Goal: Check status

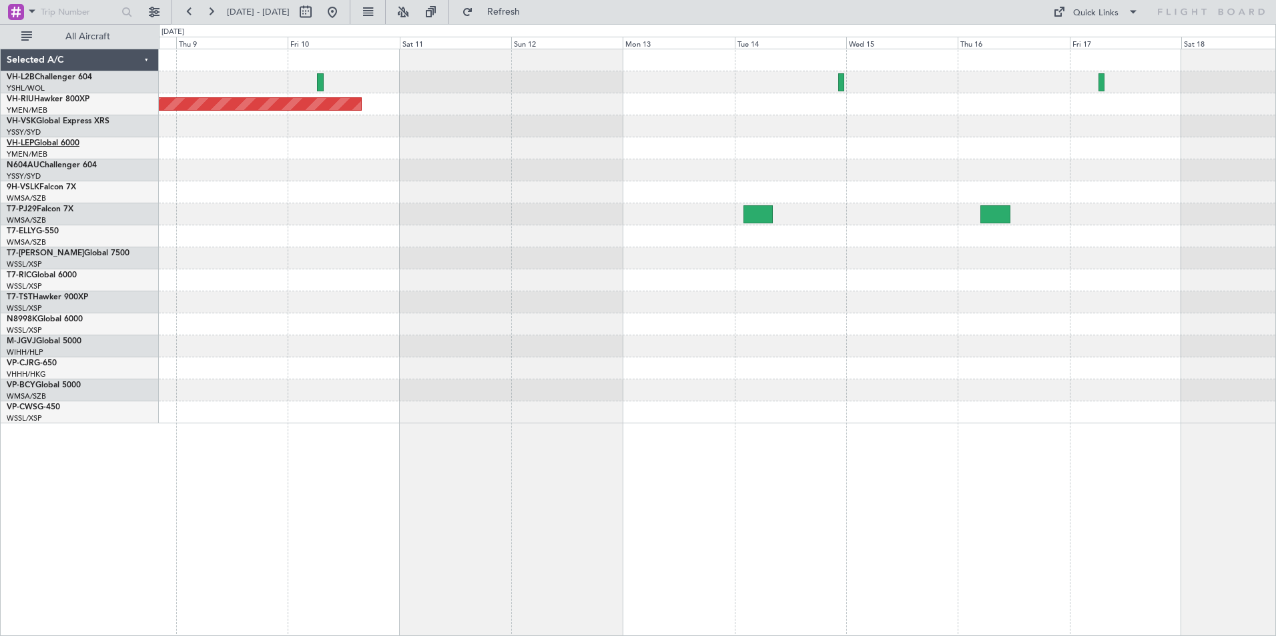
click at [57, 142] on link "VH-LEP Global 6000" at bounding box center [43, 143] width 73 height 8
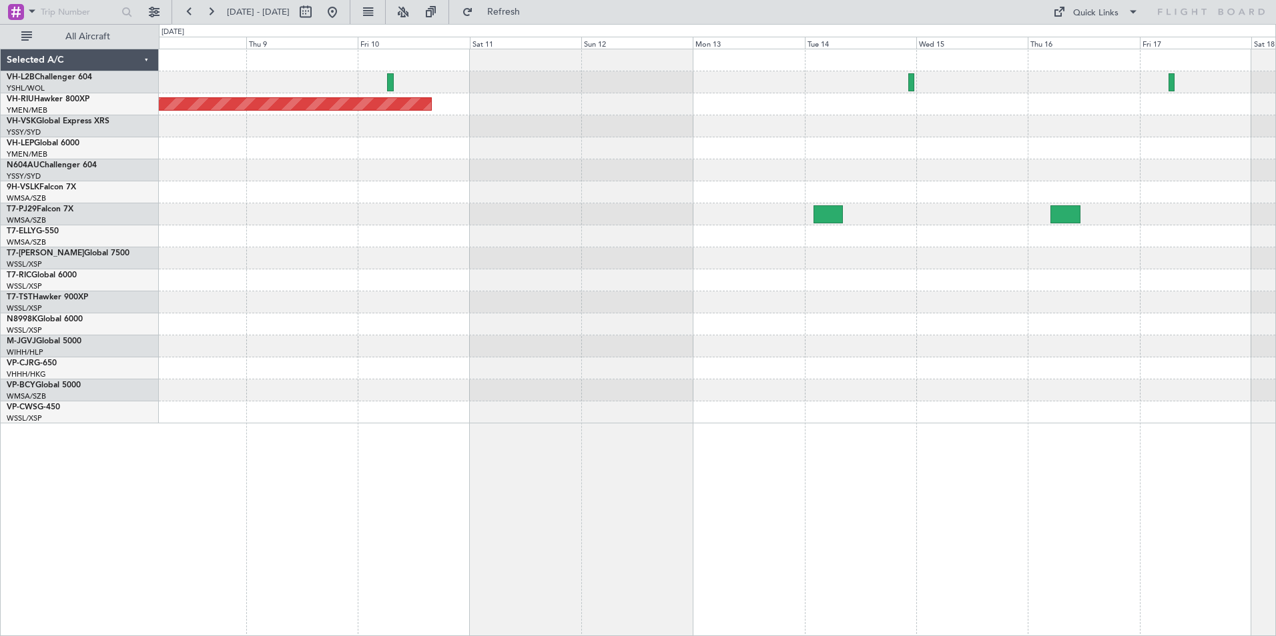
click at [923, 334] on div "Planned Maint [GEOGRAPHIC_DATA] ([GEOGRAPHIC_DATA])" at bounding box center [717, 236] width 1116 height 374
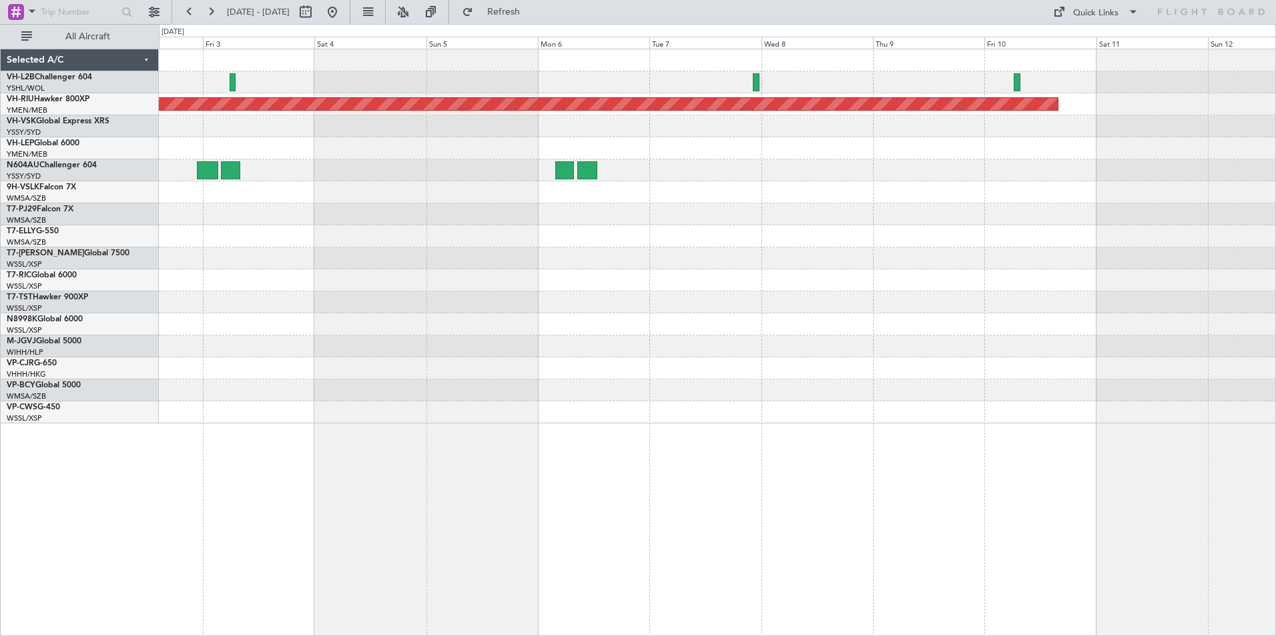
click at [1254, 354] on div "Planned Maint [GEOGRAPHIC_DATA] ([GEOGRAPHIC_DATA]) [PERSON_NAME]" at bounding box center [717, 236] width 1116 height 374
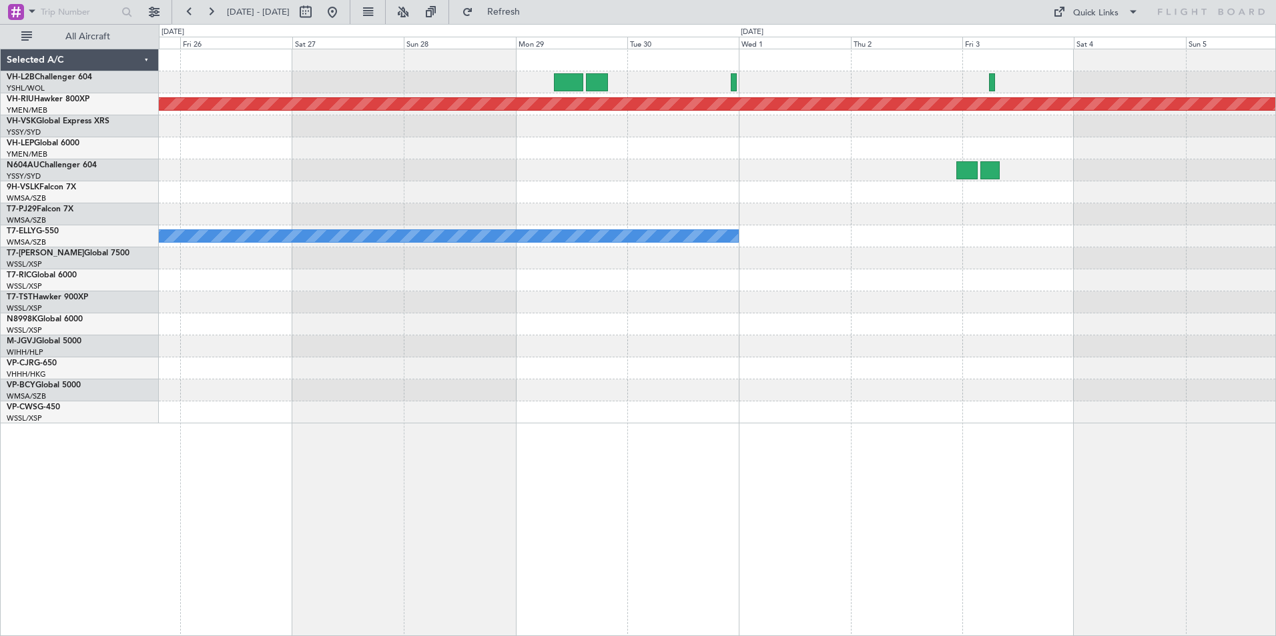
click at [1156, 381] on div "Planned Maint [GEOGRAPHIC_DATA] ([GEOGRAPHIC_DATA]) [PERSON_NAME]" at bounding box center [717, 236] width 1116 height 374
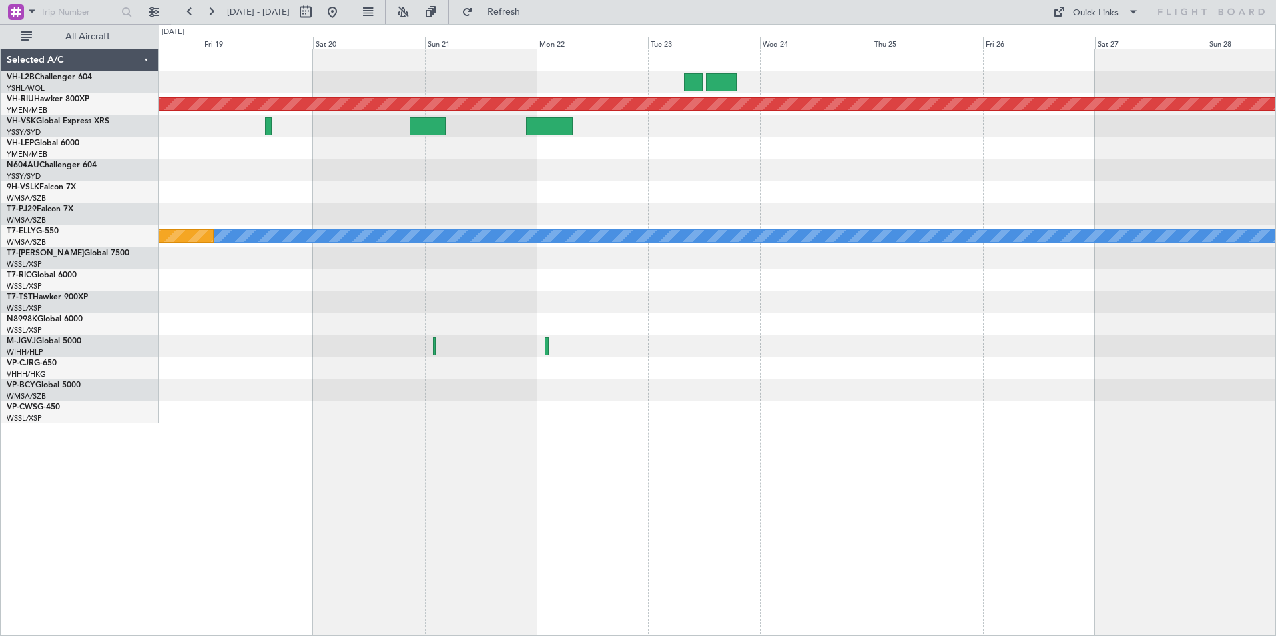
click at [1275, 382] on html "[DATE] - [DATE] Refresh Quick Links All Aircraft Planned Maint [GEOGRAPHIC_DATA…" at bounding box center [638, 318] width 1276 height 636
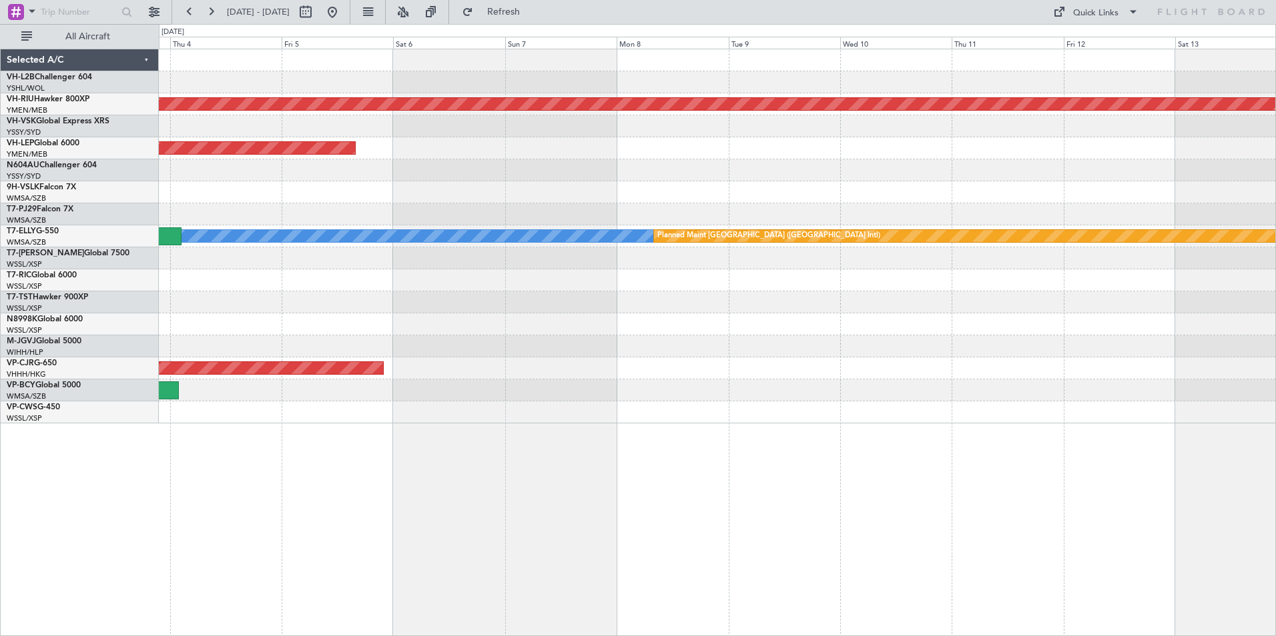
click at [1275, 404] on html "[DATE] - [DATE] Refresh Quick Links All Aircraft Planned Maint [GEOGRAPHIC_DATA…" at bounding box center [638, 318] width 1276 height 636
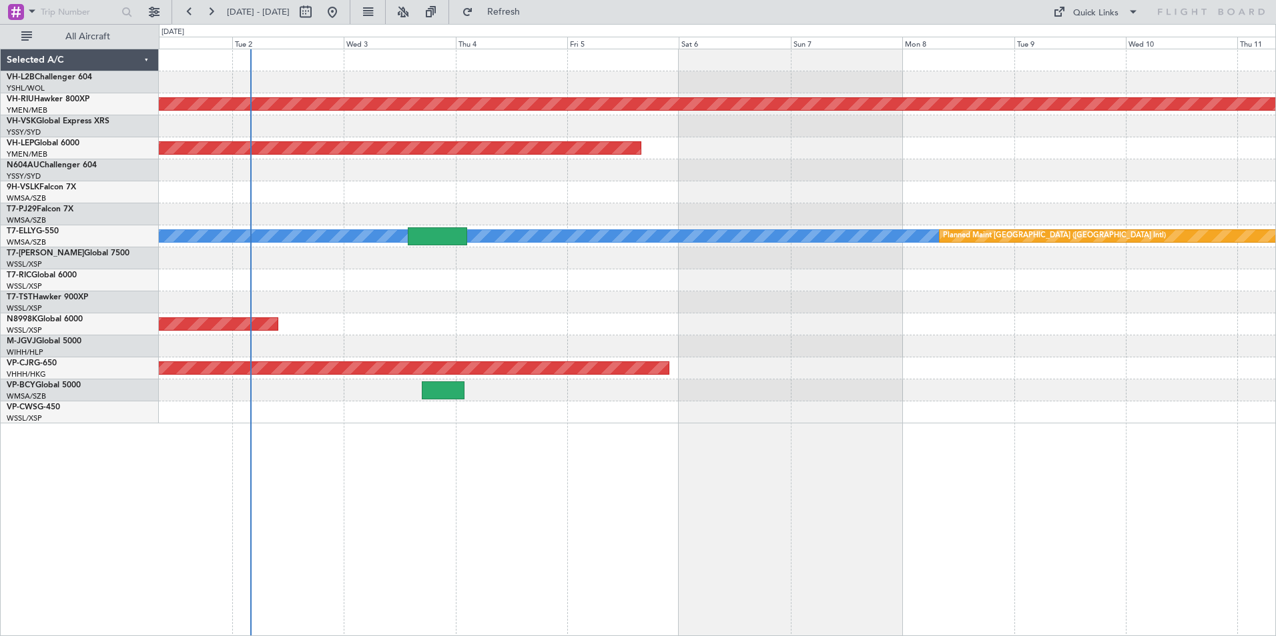
click at [1275, 378] on html "[DATE] - [DATE] Refresh Quick Links All Aircraft Planned Maint [GEOGRAPHIC_DATA…" at bounding box center [638, 318] width 1276 height 636
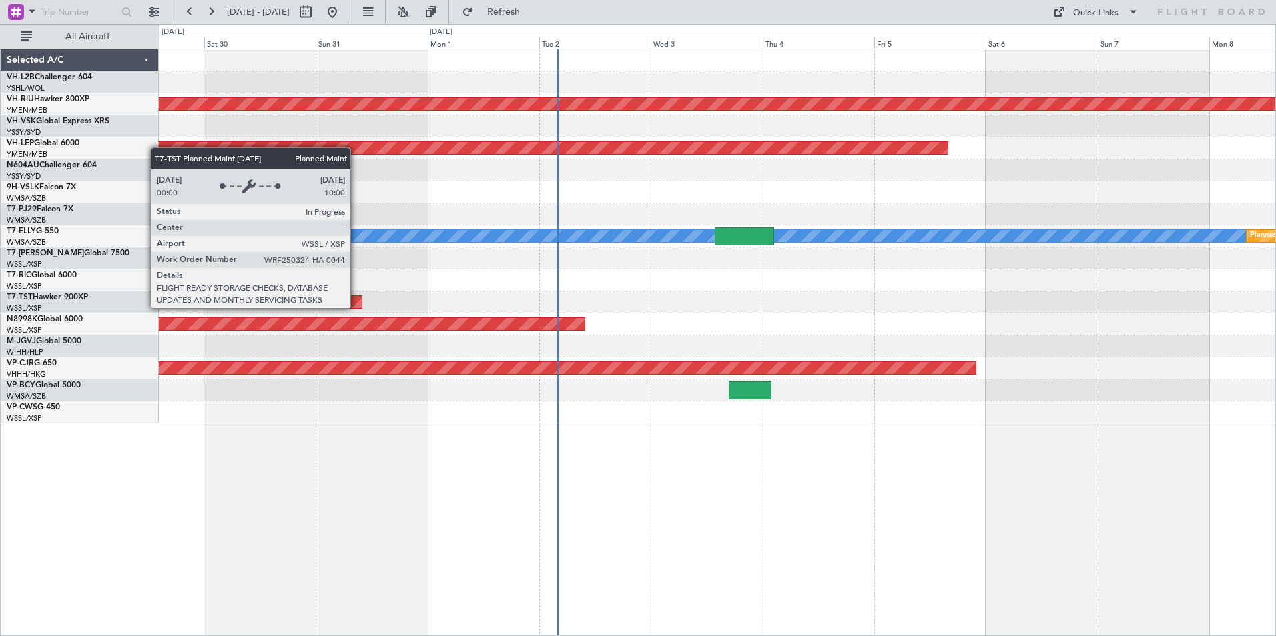
click at [1114, 380] on div "Planned Maint [GEOGRAPHIC_DATA] ([GEOGRAPHIC_DATA]) Unplanned Maint Sydney ([PE…" at bounding box center [717, 236] width 1116 height 374
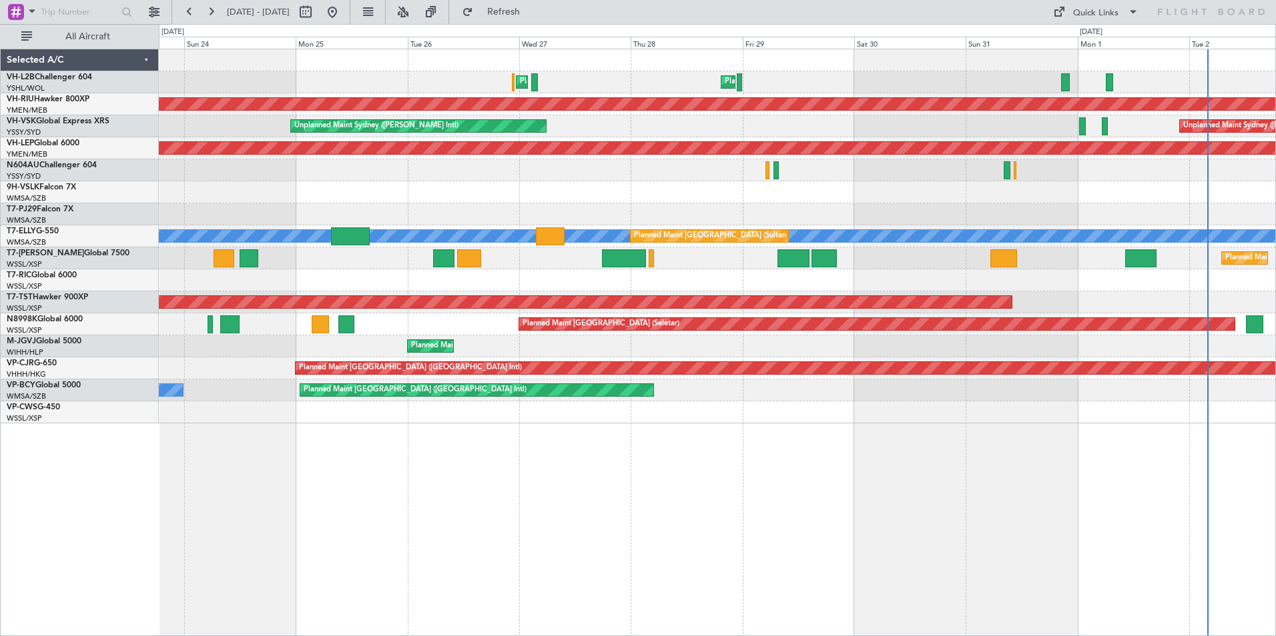
click at [999, 223] on div "Planned Maint Sydney ([PERSON_NAME] Intl) Planned Maint [GEOGRAPHIC_DATA] ([GEO…" at bounding box center [717, 236] width 1116 height 374
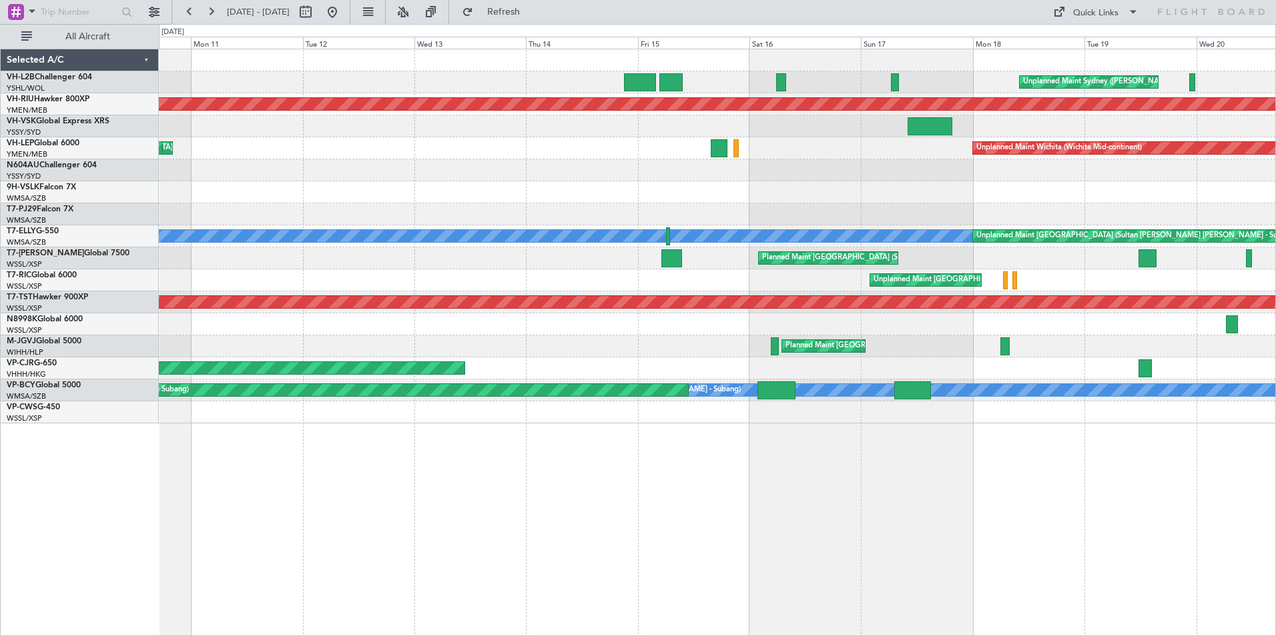
click at [1144, 253] on div "Unplanned Maint Sydney ([PERSON_NAME] Intl) Planned Maint [GEOGRAPHIC_DATA] ([G…" at bounding box center [717, 236] width 1116 height 374
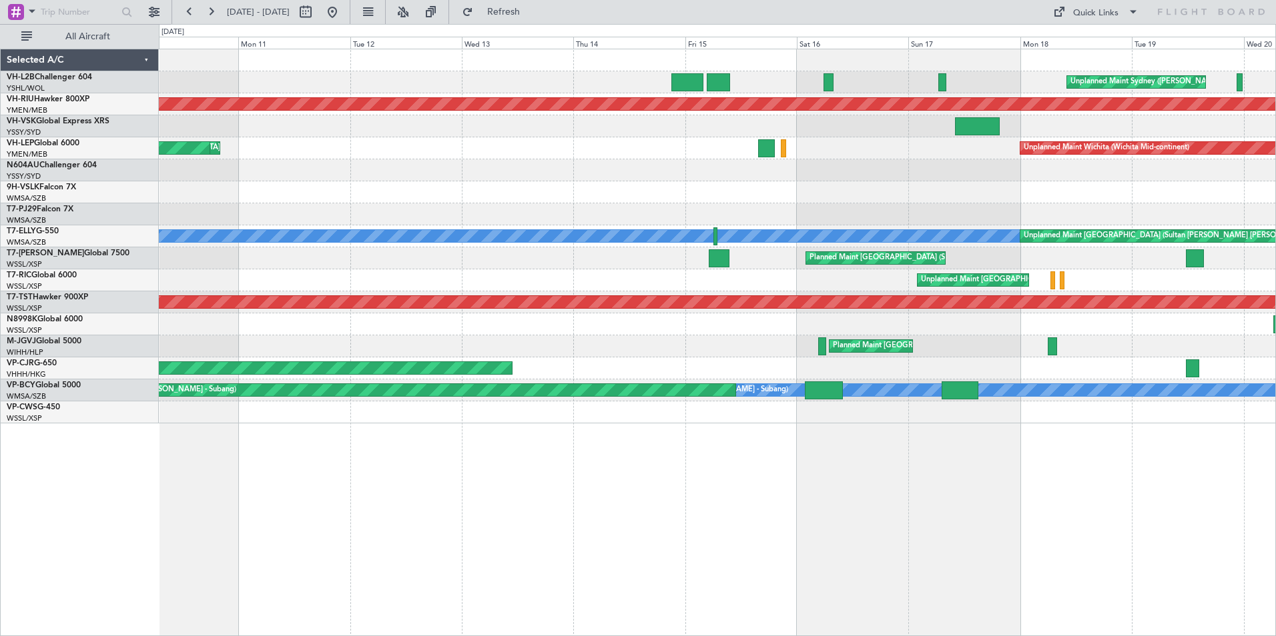
click at [1065, 229] on div "Unplanned Maint Sydney ([PERSON_NAME] Intl) Planned Maint [GEOGRAPHIC_DATA] ([G…" at bounding box center [717, 236] width 1116 height 374
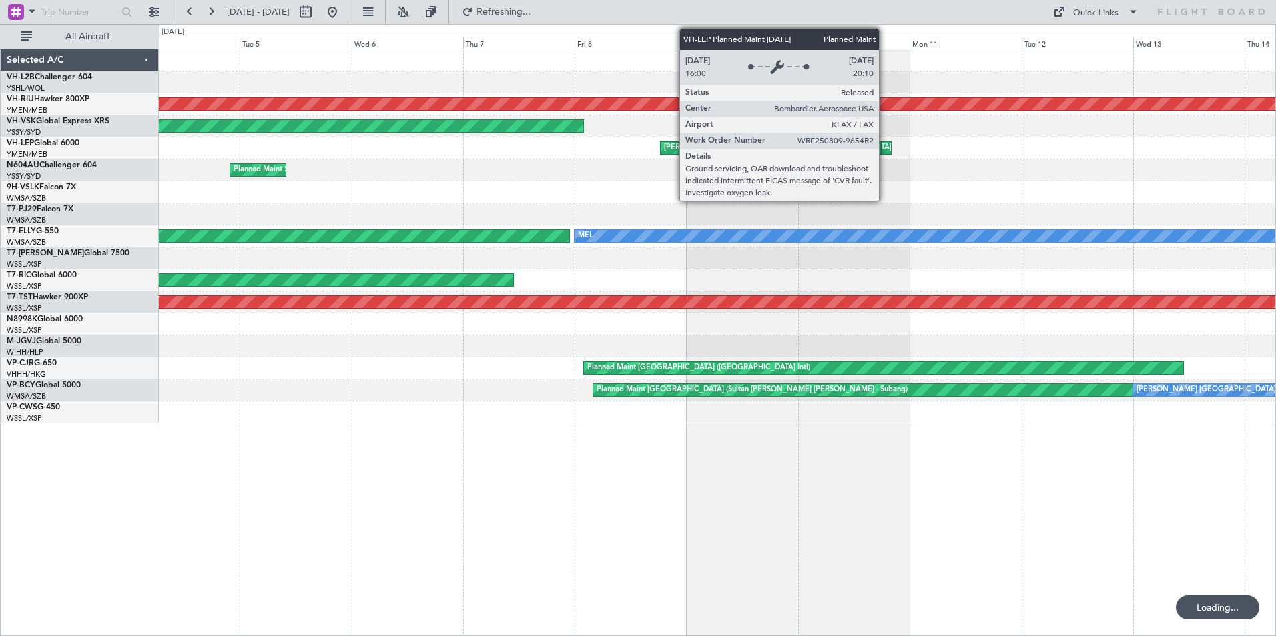
click at [885, 143] on div "Planned Maint [GEOGRAPHIC_DATA] ([GEOGRAPHIC_DATA] International)" at bounding box center [891, 148] width 255 height 20
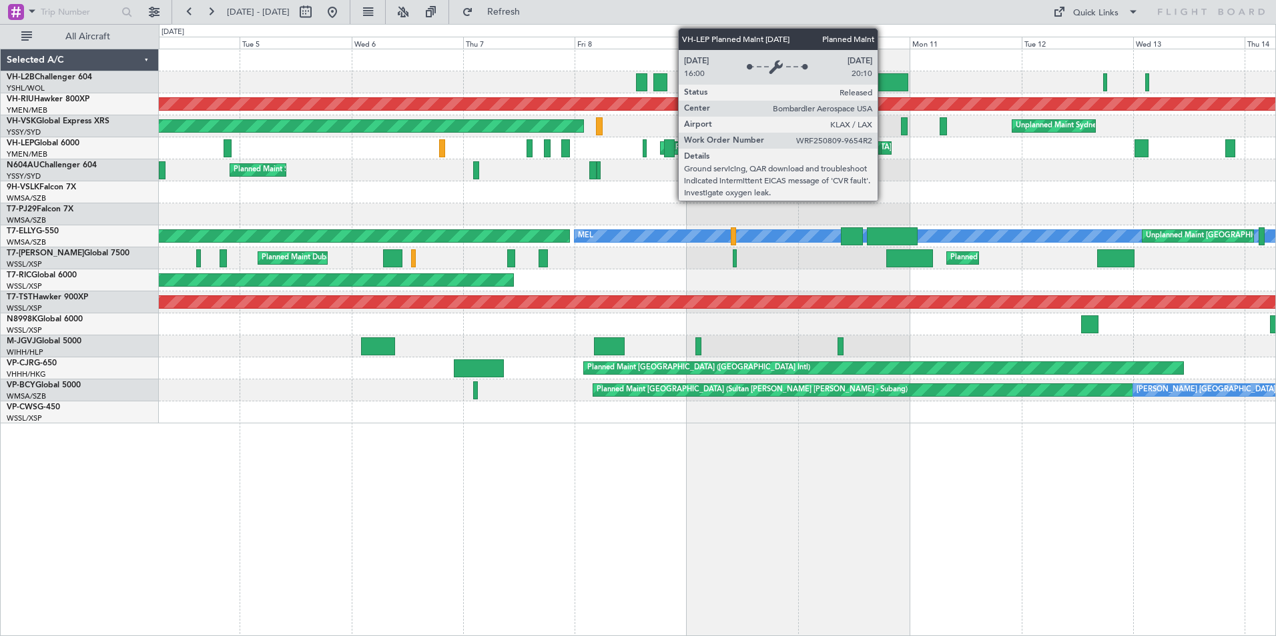
click at [883, 148] on div "Planned Maint [GEOGRAPHIC_DATA] ([GEOGRAPHIC_DATA] International)" at bounding box center [891, 148] width 255 height 20
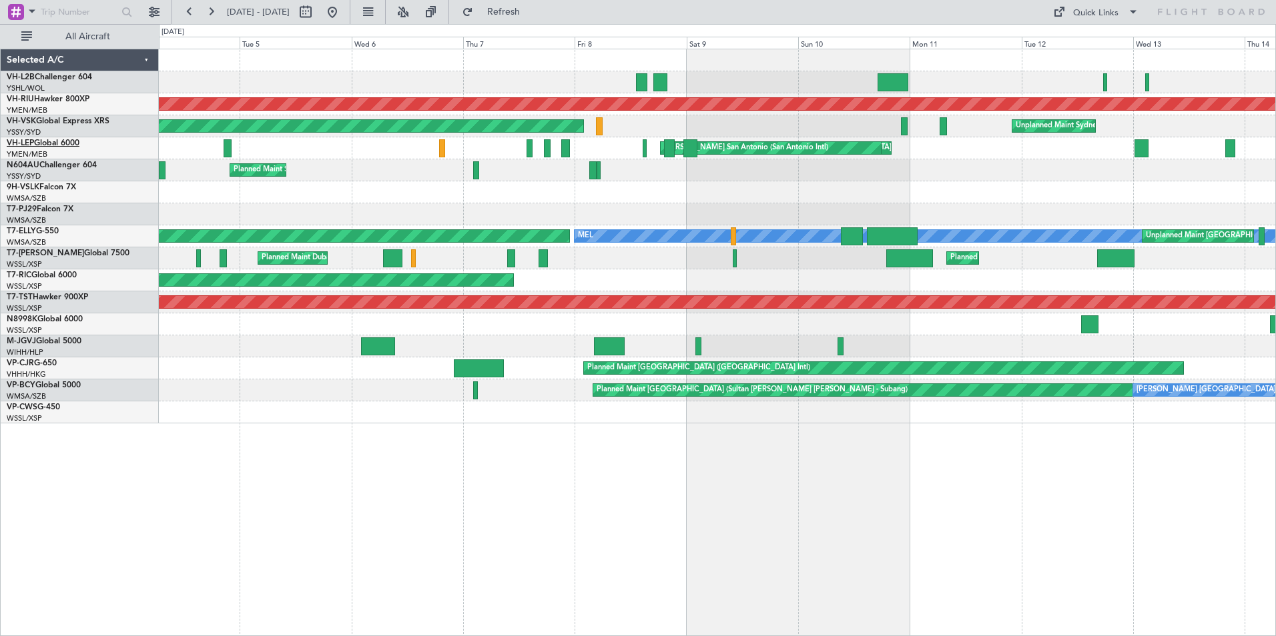
click at [49, 143] on link "VH-LEP Global 6000" at bounding box center [43, 143] width 73 height 8
